Goal: Task Accomplishment & Management: Manage account settings

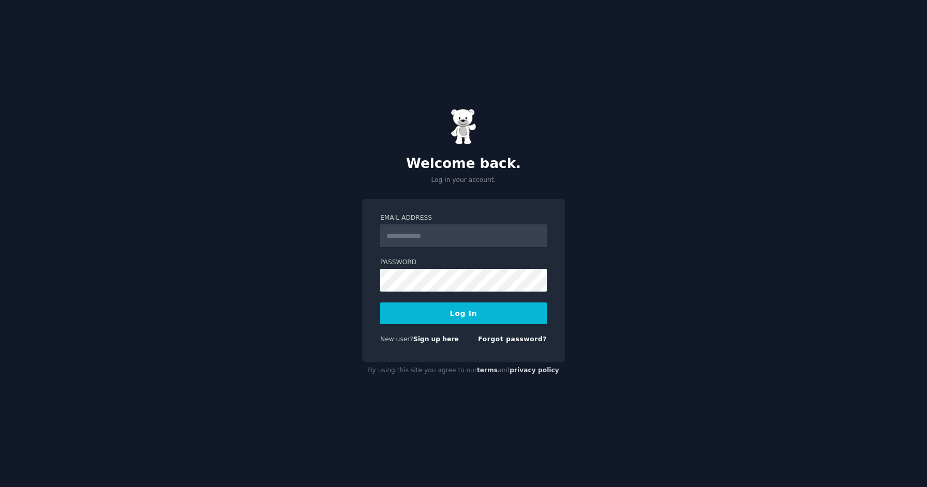
click at [446, 234] on input "Email Address" at bounding box center [463, 236] width 167 height 23
click at [410, 239] on input "Email Address" at bounding box center [463, 236] width 167 height 23
type input "**********"
click at [457, 309] on button "Log In" at bounding box center [463, 314] width 167 height 22
